Goal: Information Seeking & Learning: Learn about a topic

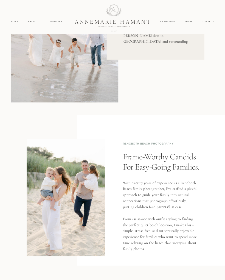
scroll to position [94, 0]
click at [34, 21] on nav "About" at bounding box center [32, 21] width 11 height 3
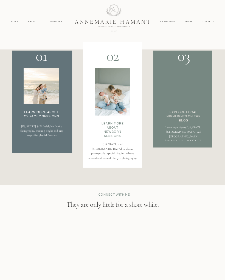
scroll to position [640, 0]
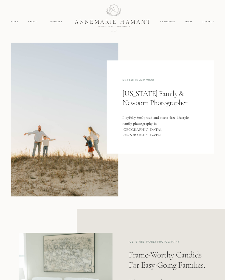
click at [37, 21] on nav "About" at bounding box center [32, 21] width 11 height 3
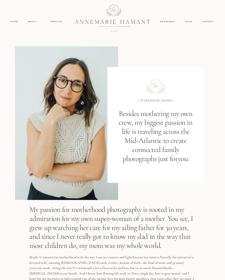
click at [14, 22] on nav "Home" at bounding box center [14, 21] width 11 height 3
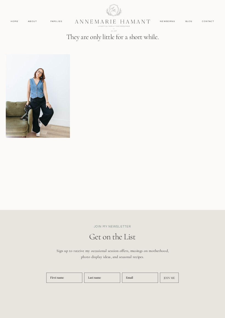
scroll to position [1691, 0]
click at [55, 20] on nav "Families" at bounding box center [56, 21] width 17 height 3
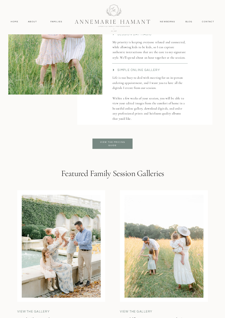
scroll to position [954, 0]
click at [109, 141] on p "View the pricing guide" at bounding box center [113, 144] width 31 height 7
